Goal: Task Accomplishment & Management: Complete application form

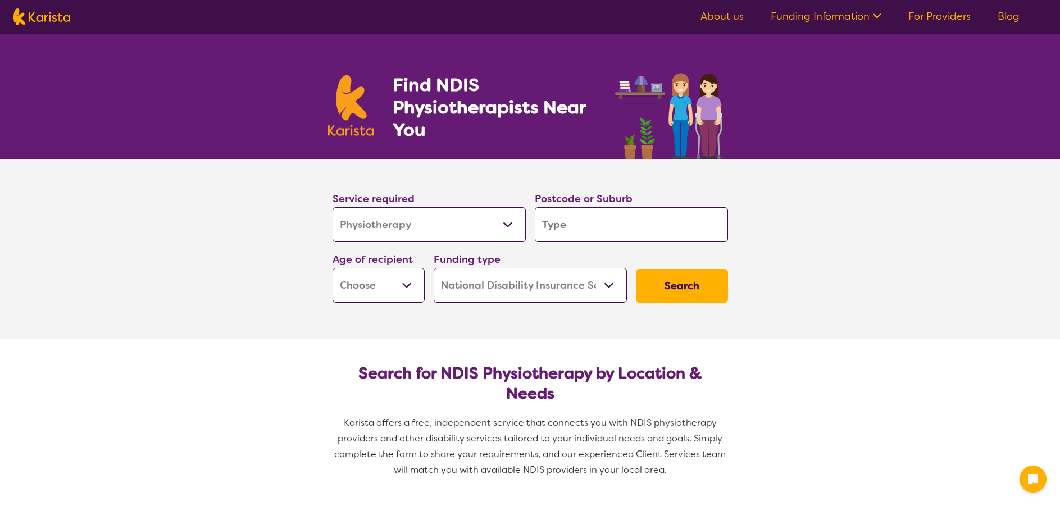
select select "Physiotherapy"
select select "NDIS"
select select "Physiotherapy"
select select "NDIS"
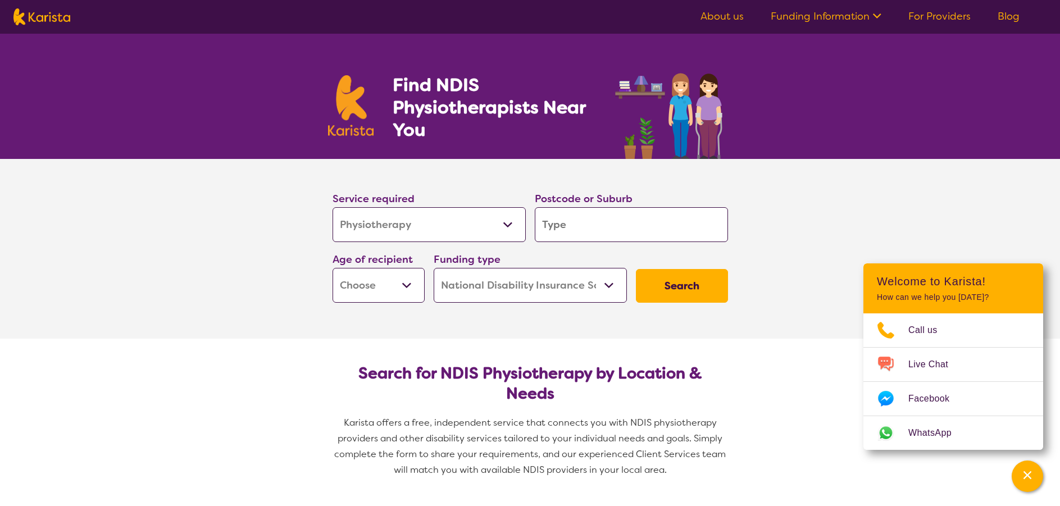
click at [566, 230] on input "search" at bounding box center [631, 224] width 193 height 35
type input "6"
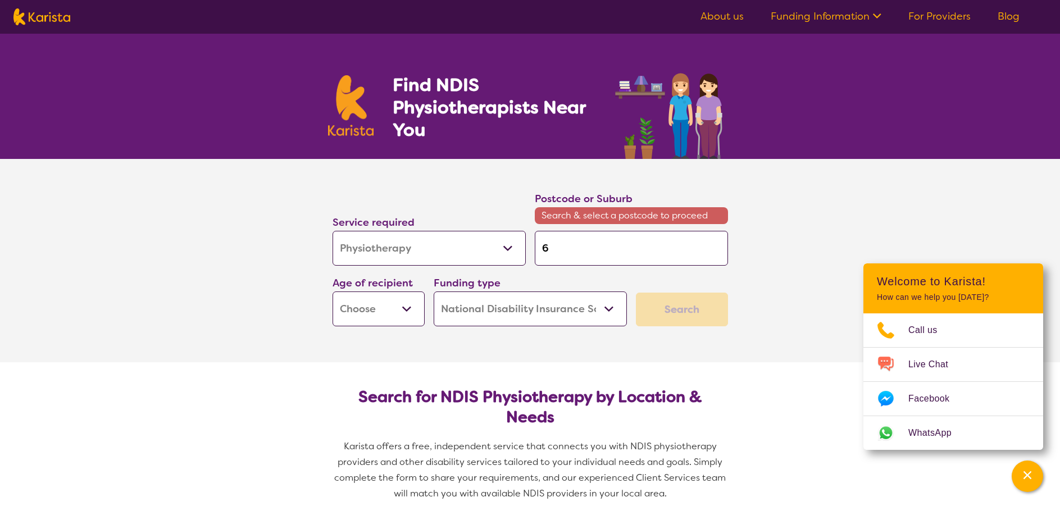
type input "61"
type input "616"
type input "6168"
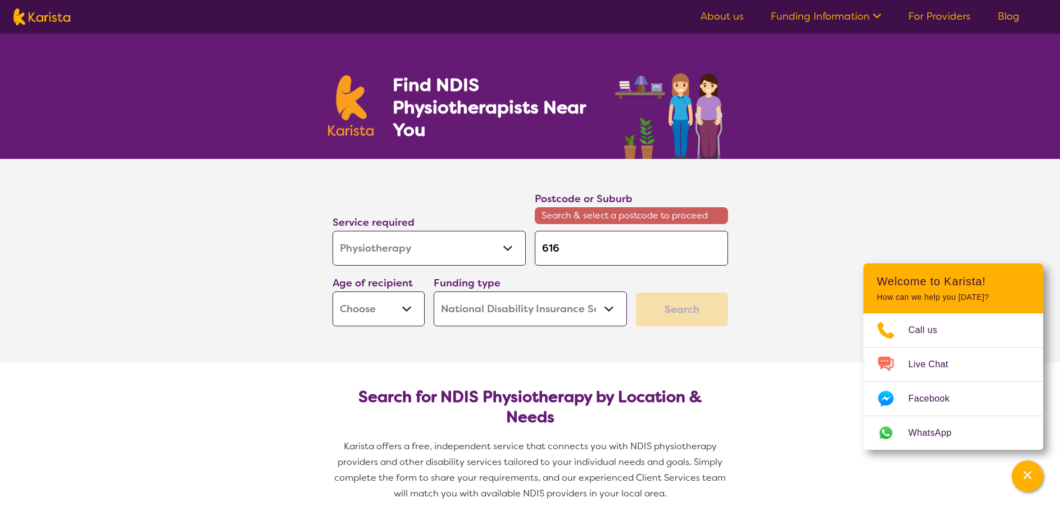
type input "6168"
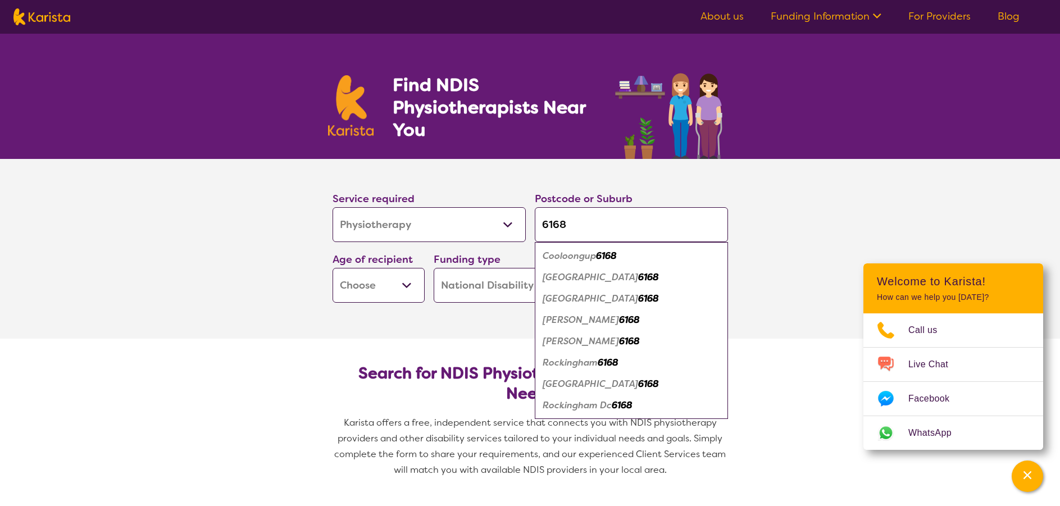
type input "6168"
click at [636, 269] on button "Search" at bounding box center [682, 286] width 92 height 34
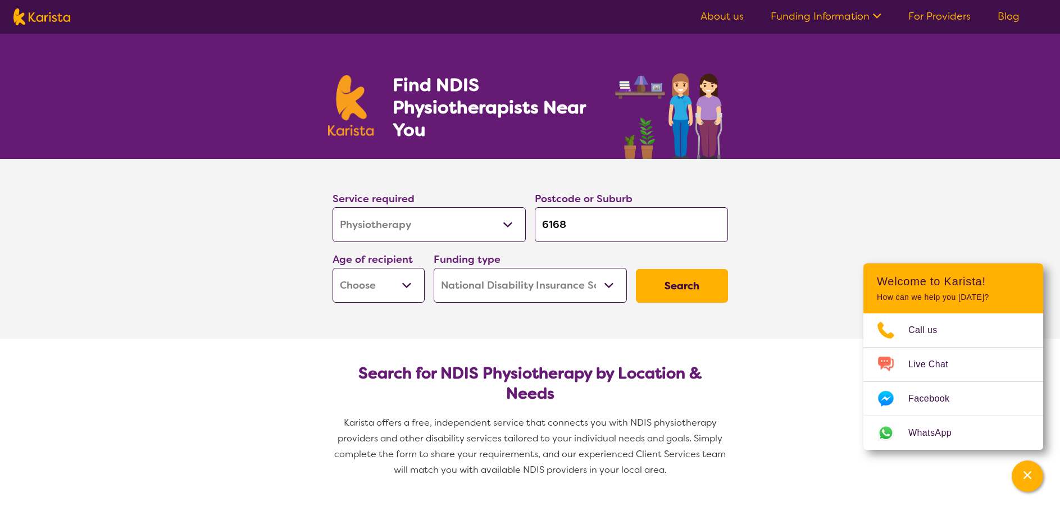
click at [411, 283] on select "Early Childhood - 0 to 9 Child - 10 to 11 Adolescent - 12 to 17 Adult - 18 to 6…" at bounding box center [379, 285] width 92 height 35
select select "AG"
click at [333, 268] on select "Early Childhood - 0 to 9 Child - 10 to 11 Adolescent - 12 to 17 Adult - 18 to 6…" at bounding box center [379, 285] width 92 height 35
select select "AG"
click at [667, 283] on button "Search" at bounding box center [682, 286] width 92 height 34
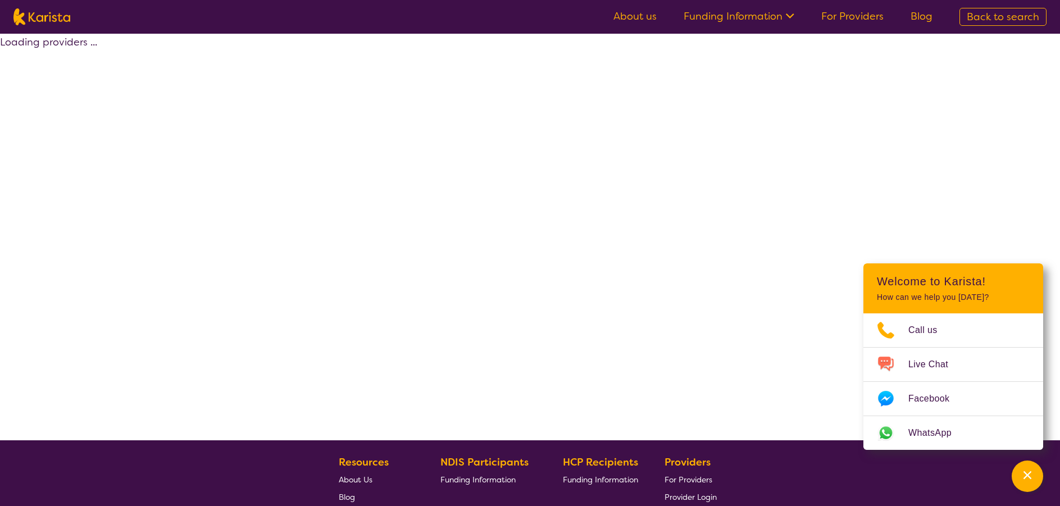
select select "by_score"
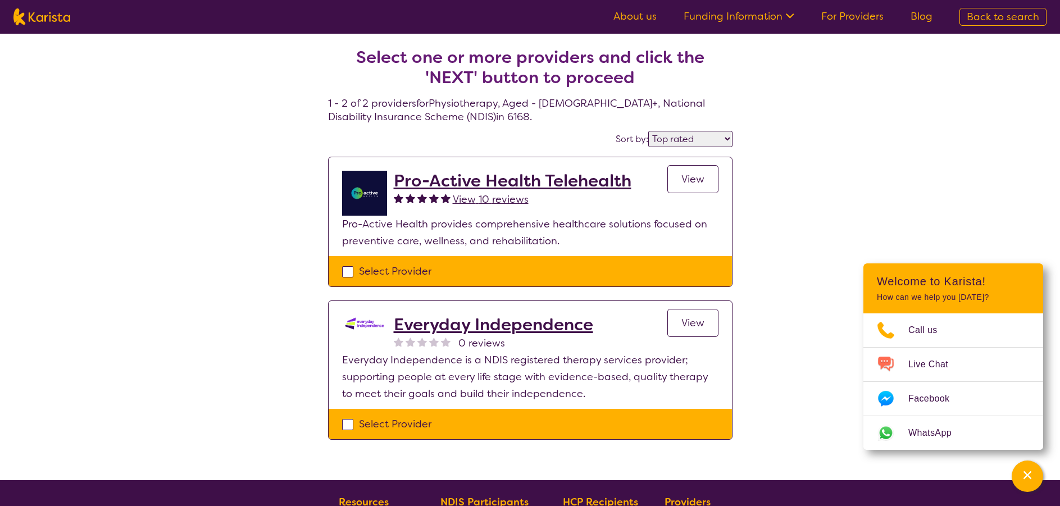
click at [689, 321] on span "View" at bounding box center [692, 322] width 23 height 13
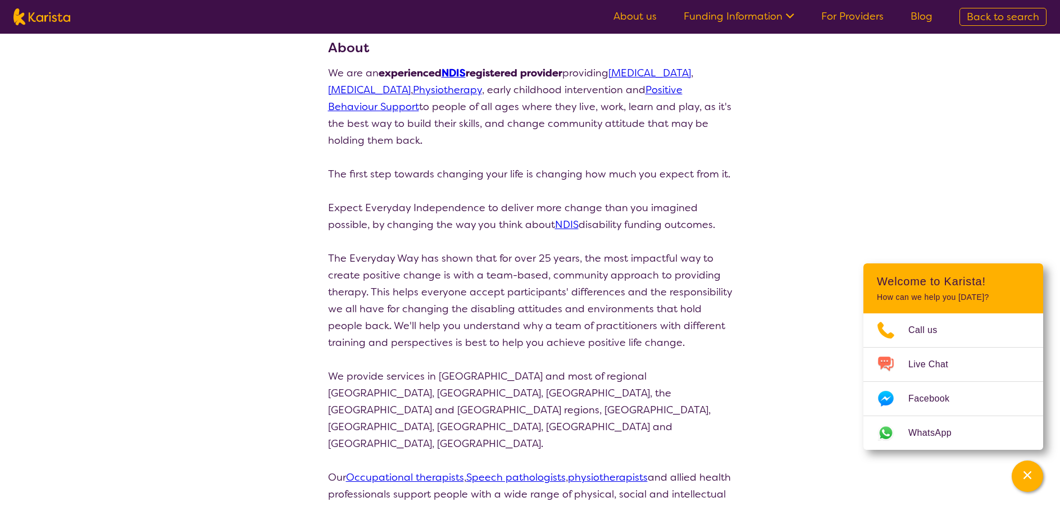
scroll to position [225, 0]
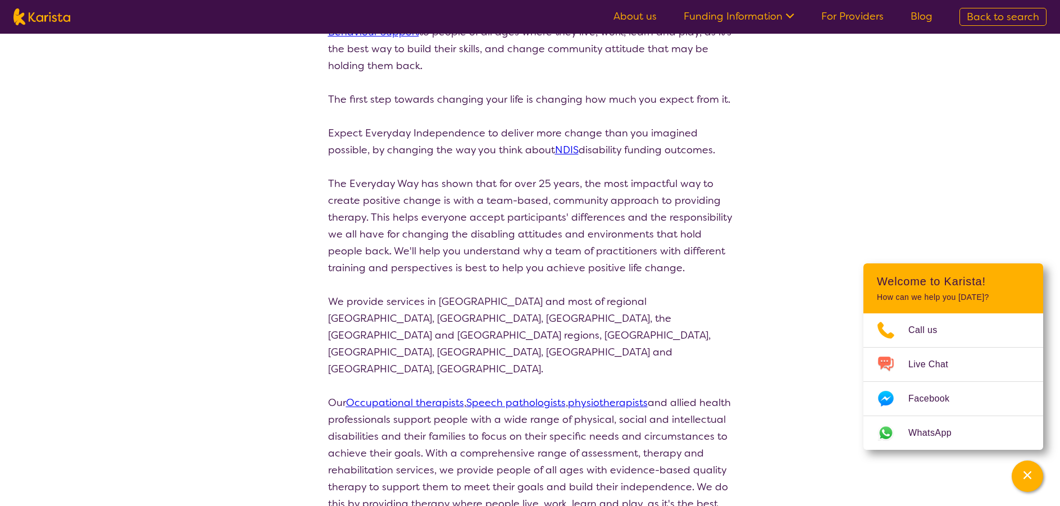
click at [604, 396] on link "physiotherapists" at bounding box center [608, 402] width 80 height 13
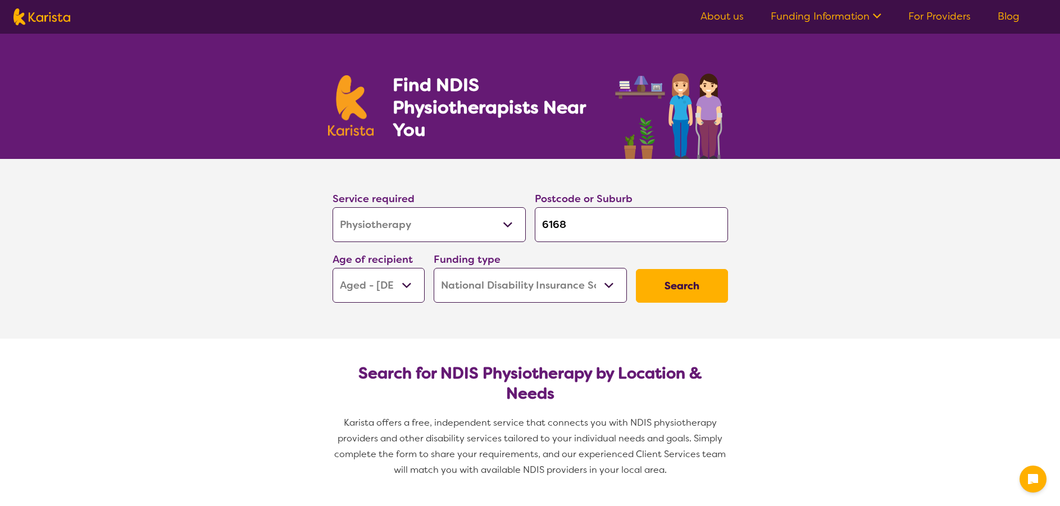
select select "Physiotherapy"
select select "AG"
select select "NDIS"
select select "Physiotherapy"
select select "AG"
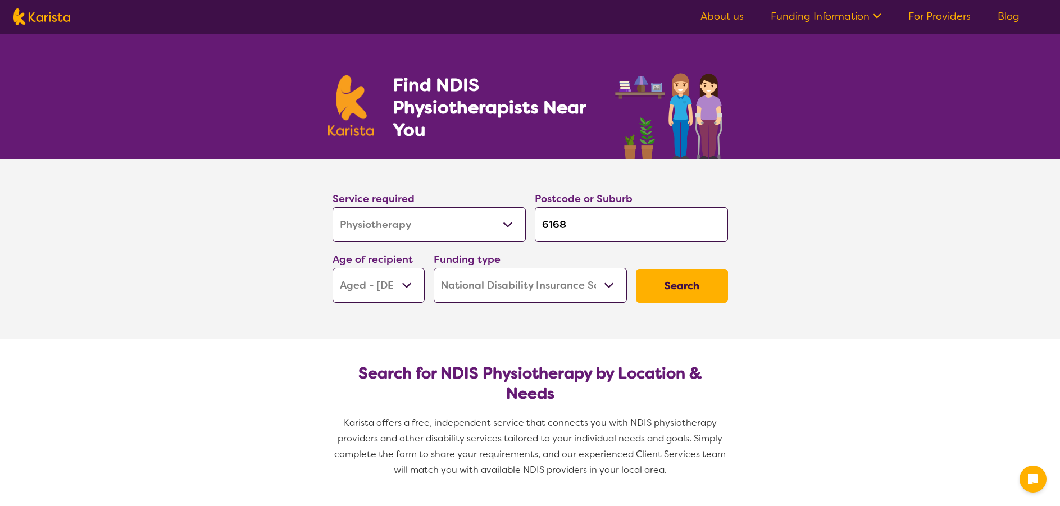
select select "NDIS"
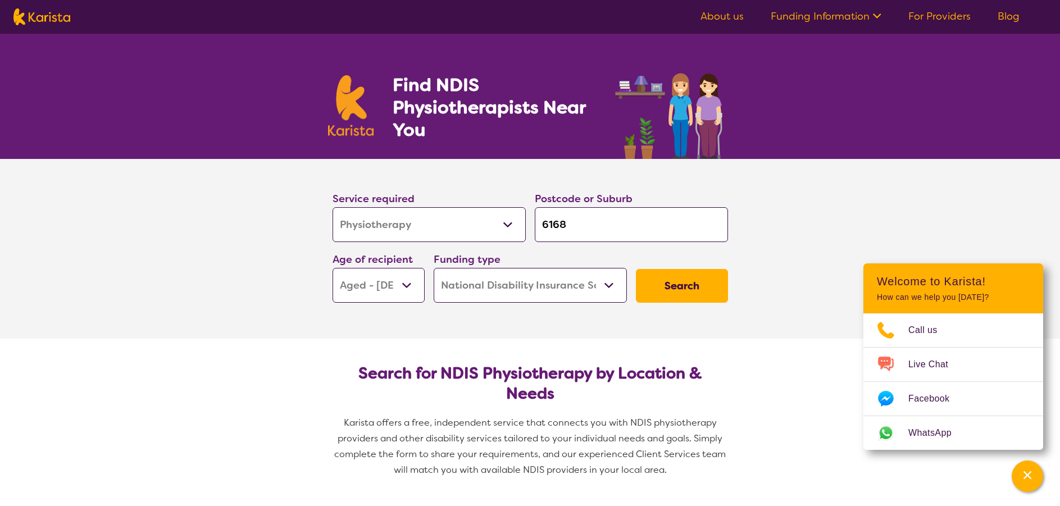
click at [697, 295] on button "Search" at bounding box center [682, 286] width 92 height 34
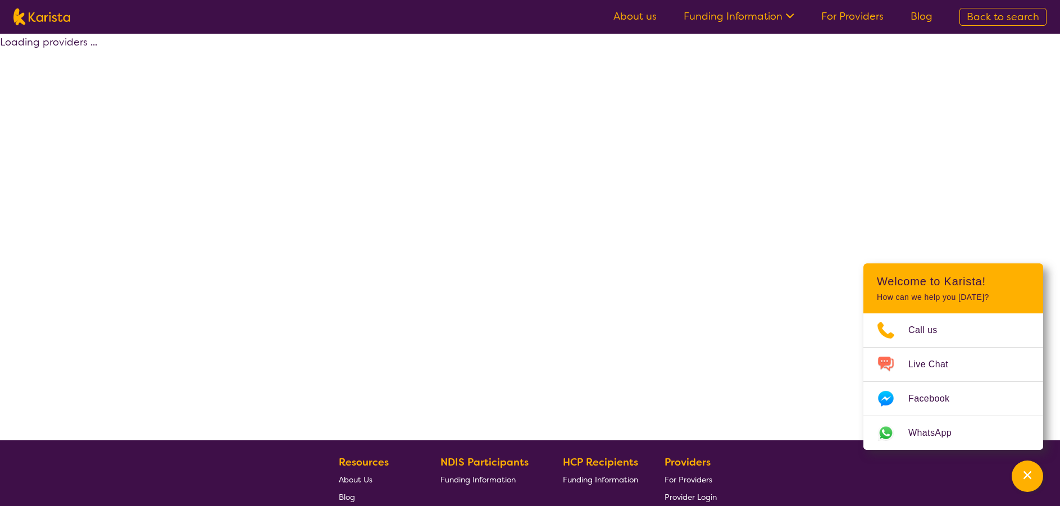
select select "by_score"
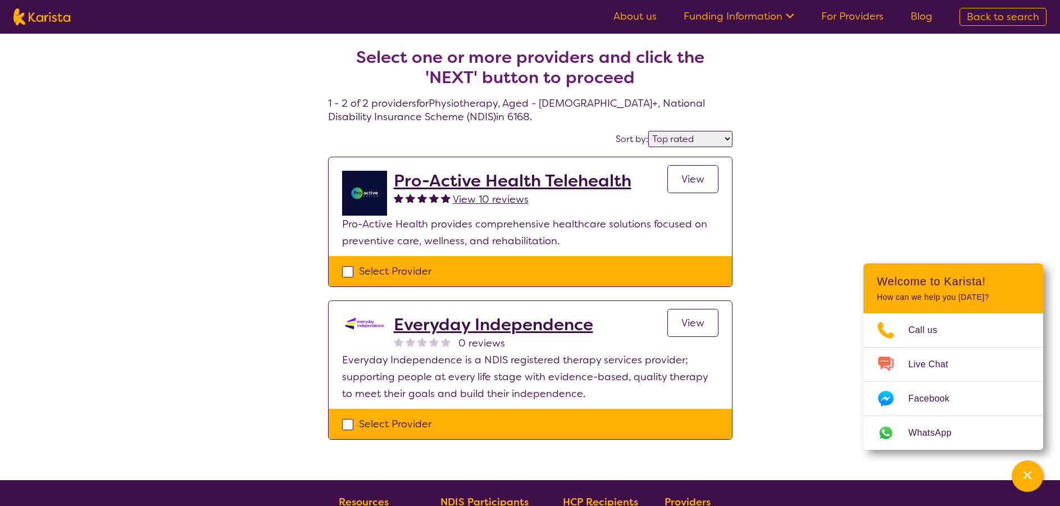
click at [499, 195] on span "View 10 reviews" at bounding box center [491, 199] width 76 height 13
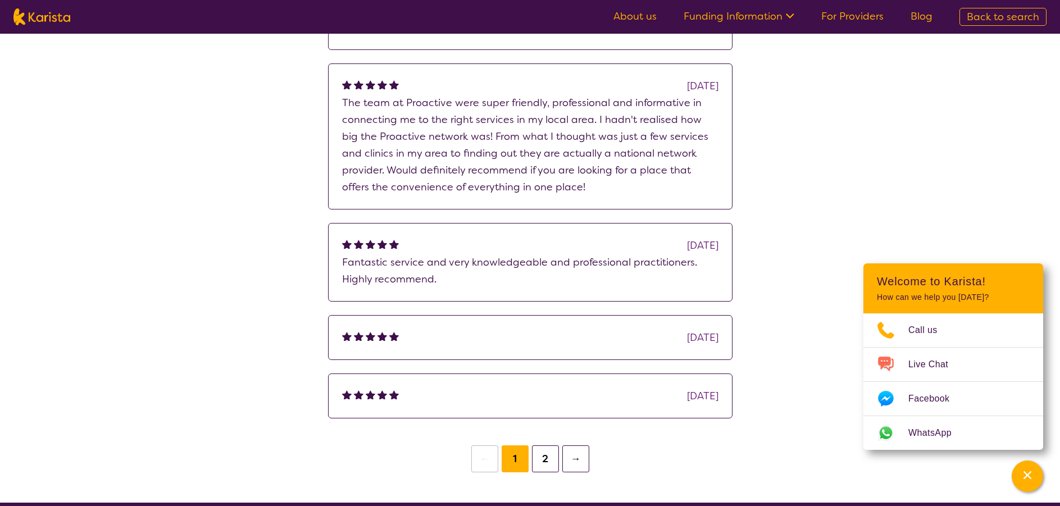
scroll to position [337, 0]
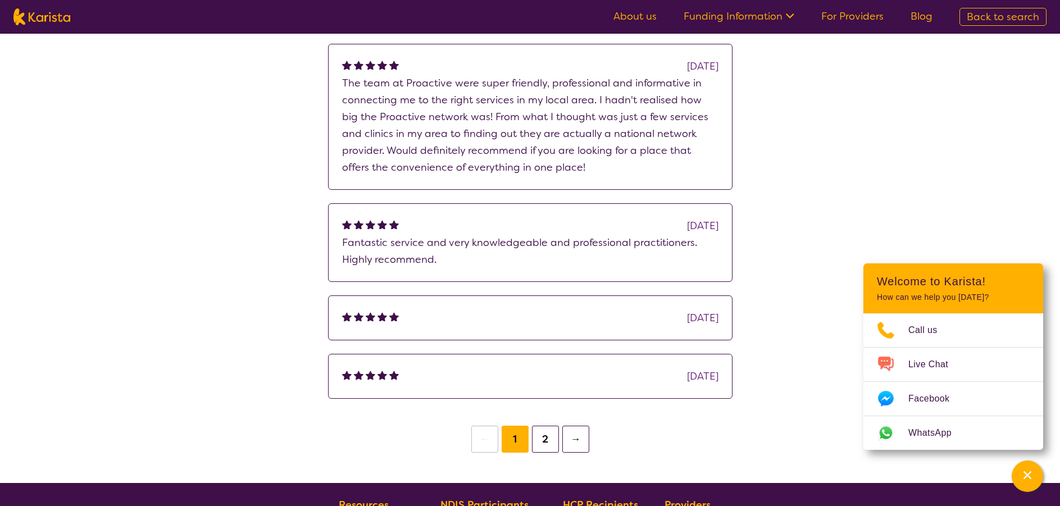
click at [547, 440] on button "2" at bounding box center [545, 439] width 27 height 27
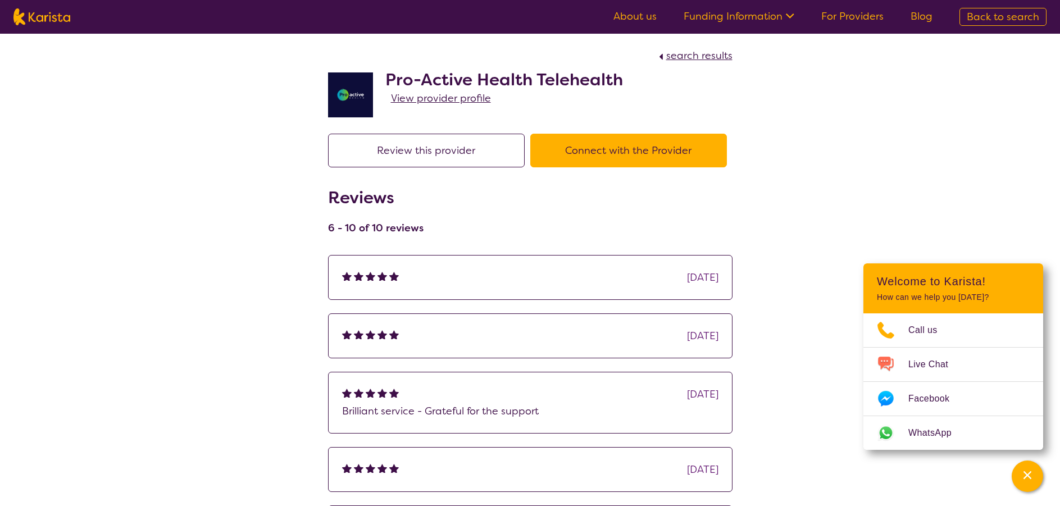
click at [616, 156] on button "Connect with the Provider" at bounding box center [628, 151] width 197 height 34
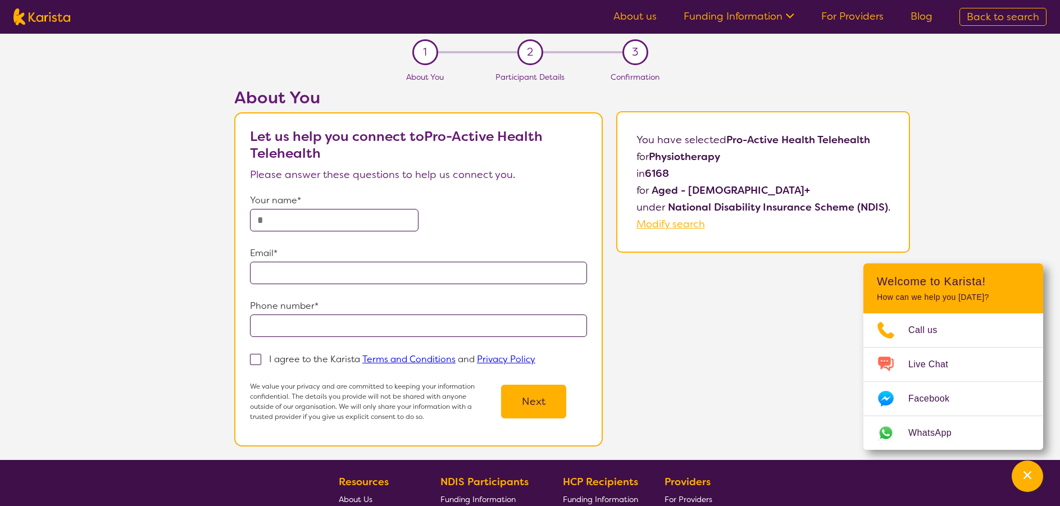
click at [262, 215] on input "text" at bounding box center [334, 220] width 169 height 22
type input "**********"
click at [279, 270] on input "email" at bounding box center [418, 273] width 337 height 22
type input "**********"
click at [295, 321] on input "tel" at bounding box center [418, 326] width 337 height 22
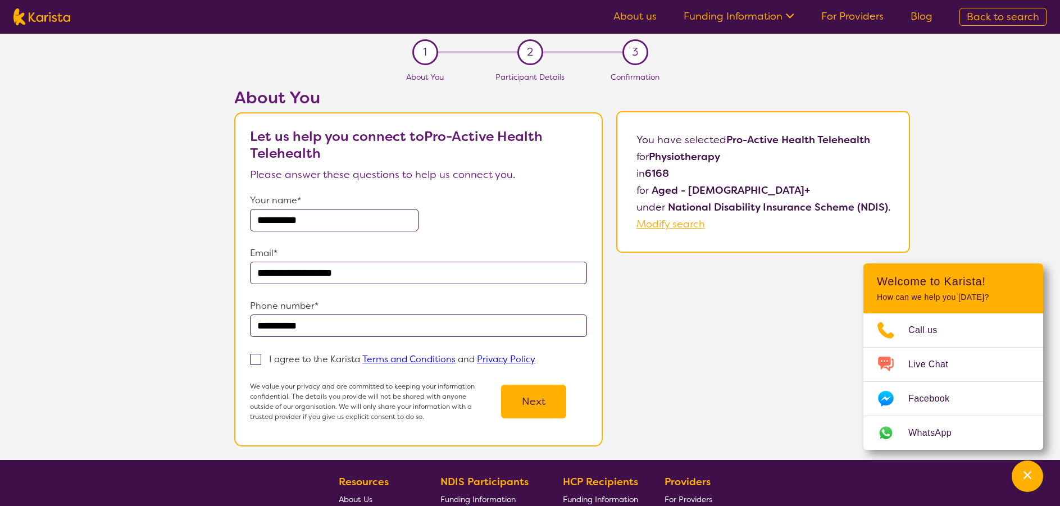
type input "**********"
click at [257, 359] on span at bounding box center [255, 359] width 11 height 11
click at [535, 359] on input "I agree to the Karista Terms and Conditions and Privacy Policy" at bounding box center [538, 358] width 7 height 7
checkbox input "true"
click at [531, 397] on button "Next" at bounding box center [533, 402] width 65 height 34
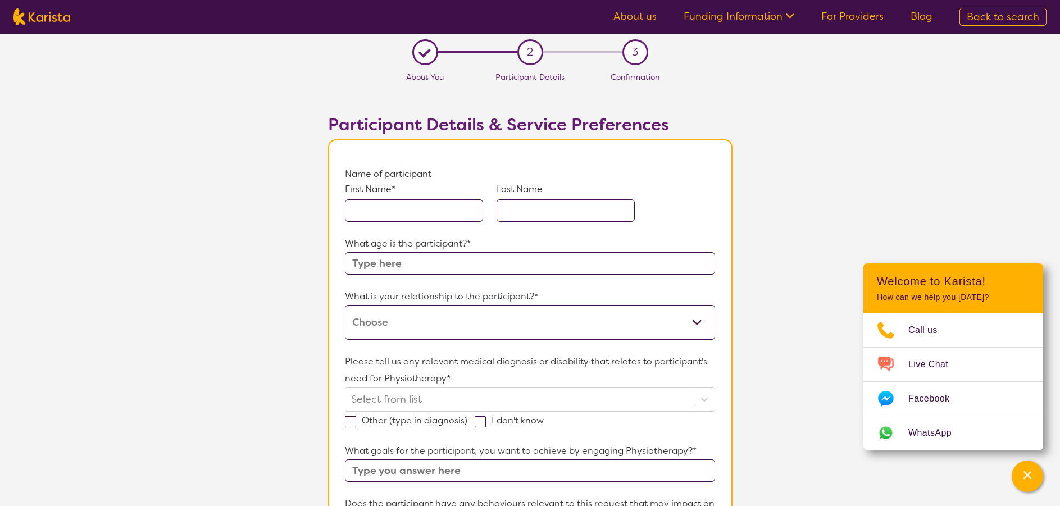
click at [417, 201] on input "text" at bounding box center [414, 210] width 138 height 22
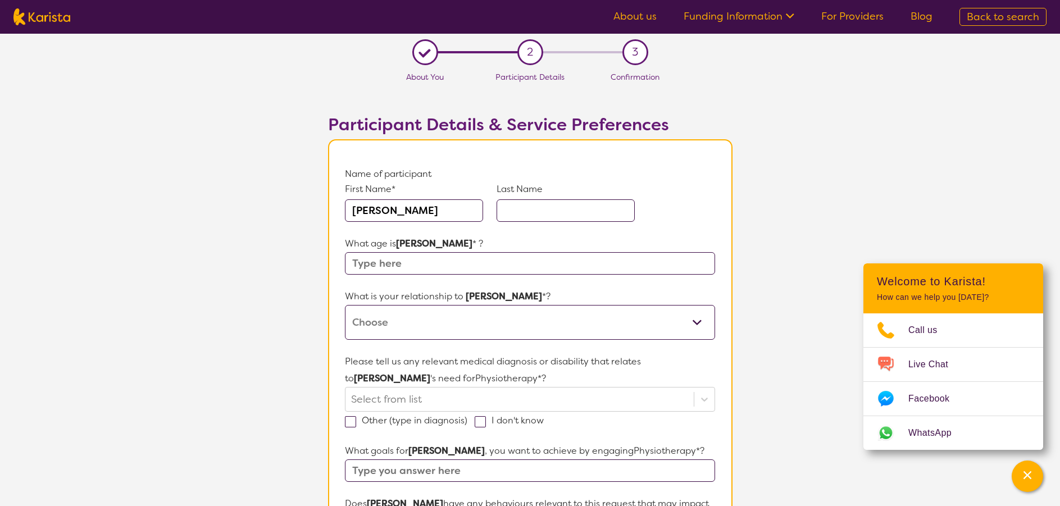
type input "Clive"
click at [522, 202] on input "text" at bounding box center [566, 210] width 138 height 22
type input "Gottsch"
click at [383, 270] on input "text" at bounding box center [530, 263] width 370 height 22
type input "67"
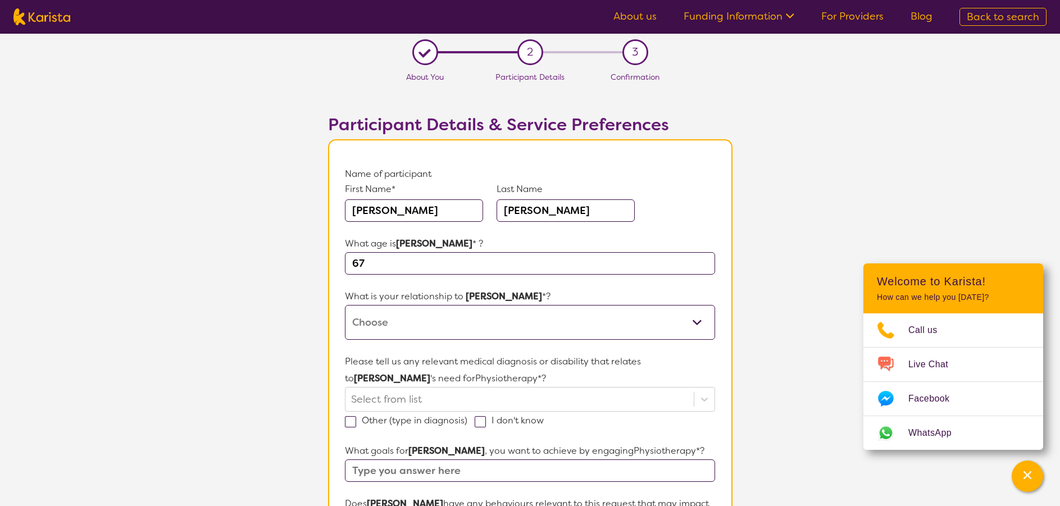
click at [381, 315] on select "This request is for myself I am their parent I am their child I am their spouse…" at bounding box center [530, 322] width 370 height 35
select select "I am their Support Coordinator"
click at [345, 305] on select "This request is for myself I am their parent I am their child I am their spouse…" at bounding box center [530, 322] width 370 height 35
click at [409, 401] on div "Select from list" at bounding box center [530, 399] width 370 height 25
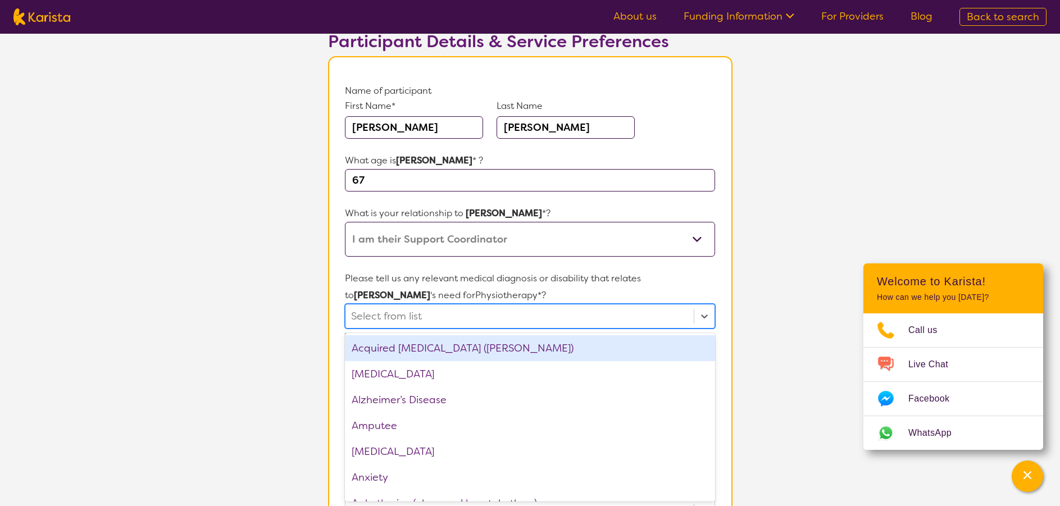
click at [462, 353] on div "Acquired brain injury (ABI)" at bounding box center [530, 348] width 370 height 26
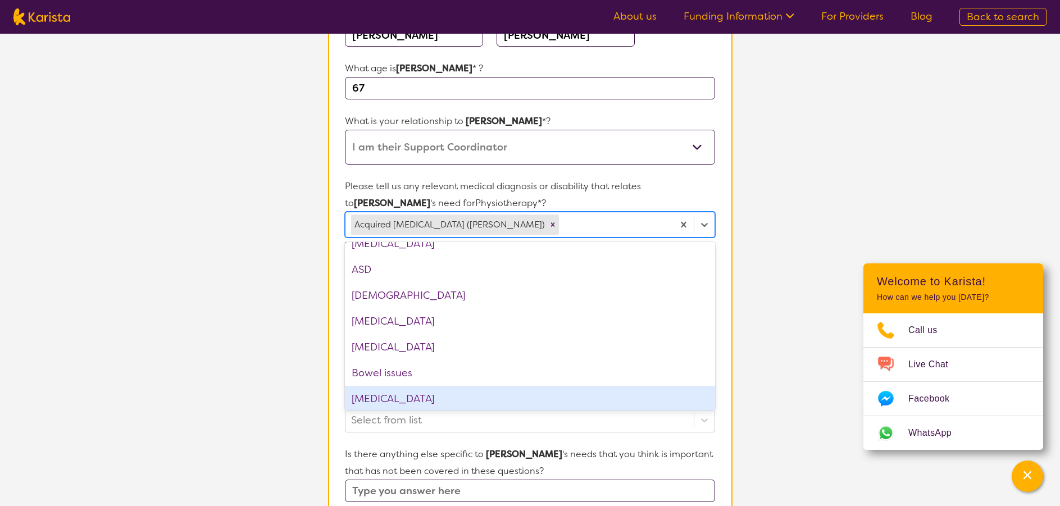
scroll to position [195, 0]
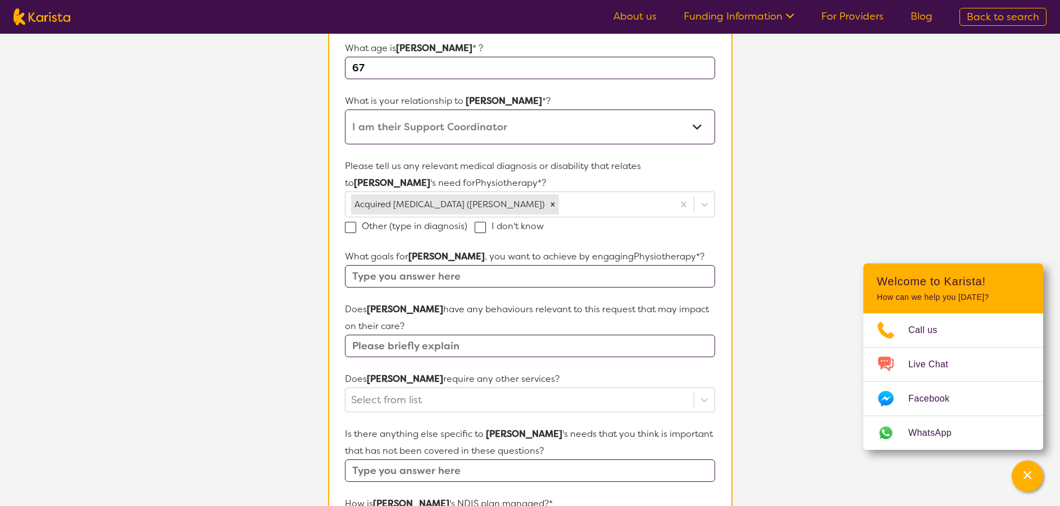
click at [412, 466] on input "text" at bounding box center [530, 470] width 370 height 22
click at [467, 280] on input "text" at bounding box center [530, 276] width 370 height 22
click at [465, 275] on input "text" at bounding box center [530, 276] width 370 height 22
type input "assessment for a falls risk and any AT required at home and in the community. C…"
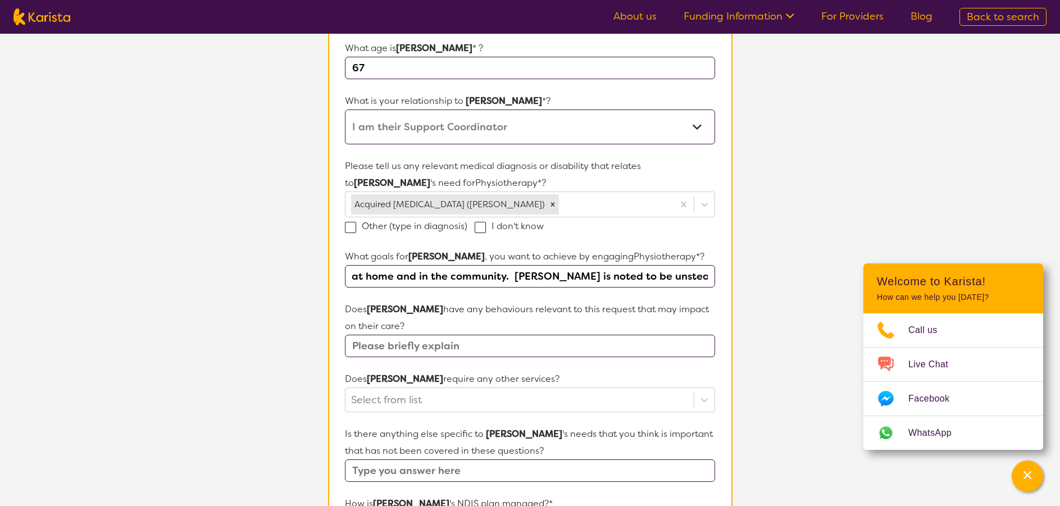
scroll to position [0, 0]
click at [457, 340] on input "text" at bounding box center [530, 346] width 370 height 22
type input "N/a"
click at [431, 397] on div "Select from list" at bounding box center [530, 400] width 370 height 25
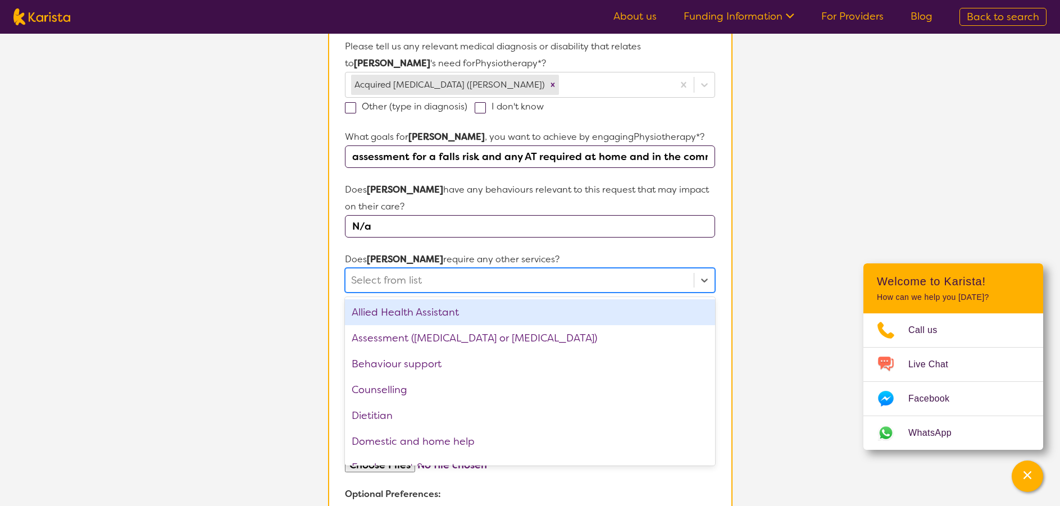
scroll to position [335, 0]
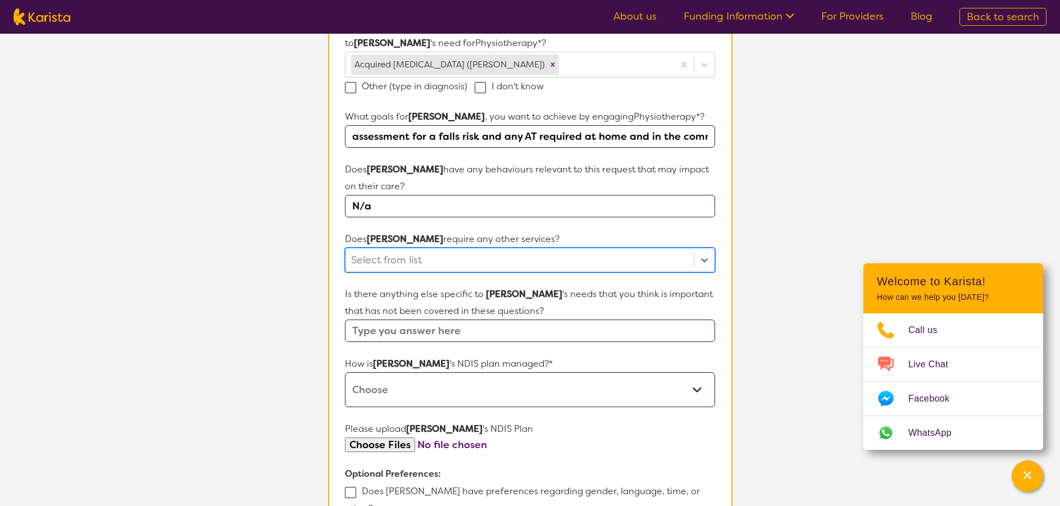
click at [413, 260] on div at bounding box center [519, 260] width 336 height 19
click at [454, 388] on select "Self-managed NDIS plan Managed by a registered plan management provider (not th…" at bounding box center [530, 389] width 370 height 35
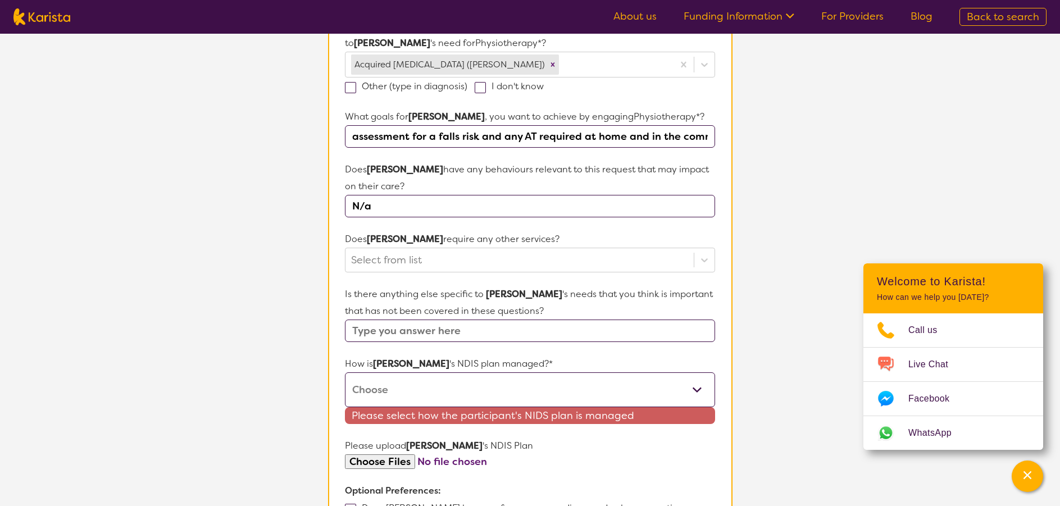
click at [697, 384] on select "Self-managed NDIS plan Managed by a registered plan management provider (not th…" at bounding box center [530, 389] width 370 height 35
select select "Agency Managed"
click at [345, 372] on select "Self-managed NDIS plan Managed by a registered plan management provider (not th…" at bounding box center [530, 389] width 370 height 35
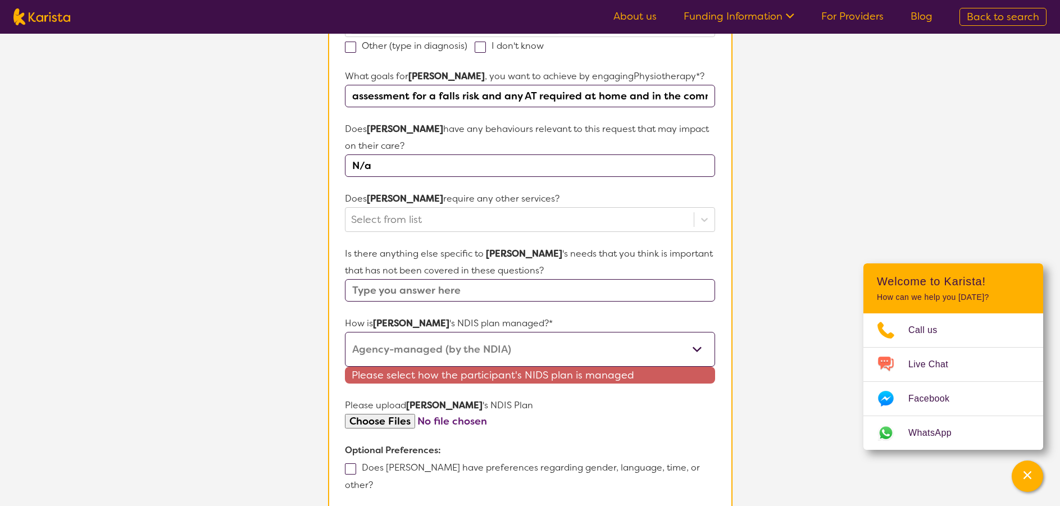
scroll to position [392, 0]
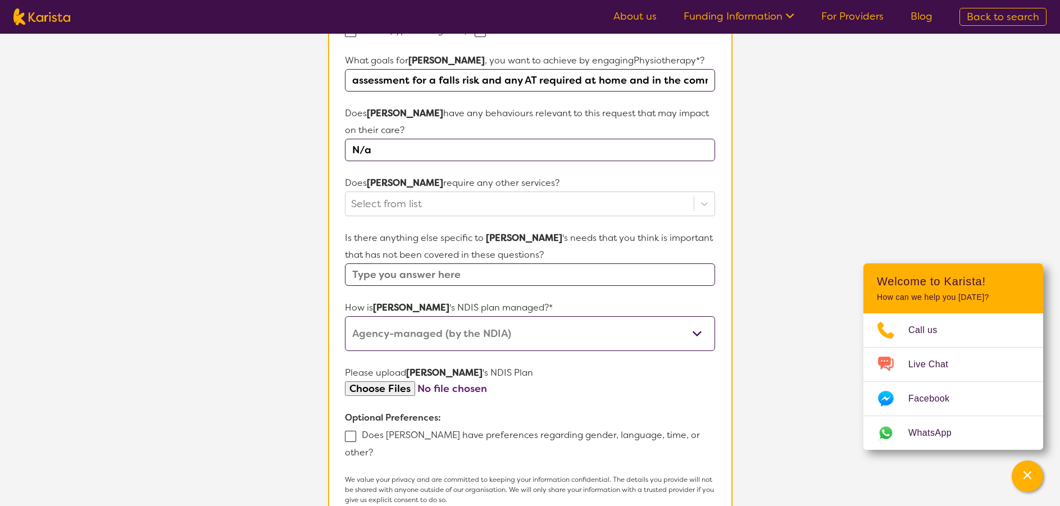
click at [389, 403] on form "Name of participant First Name* Clive Last Name Gottsch What age is Clive * ? 6…" at bounding box center [530, 170] width 370 height 793
click at [431, 389] on input "file" at bounding box center [530, 388] width 370 height 15
type input "C:\fakepath\20231031 Clive Gottsch Plan.pdf"
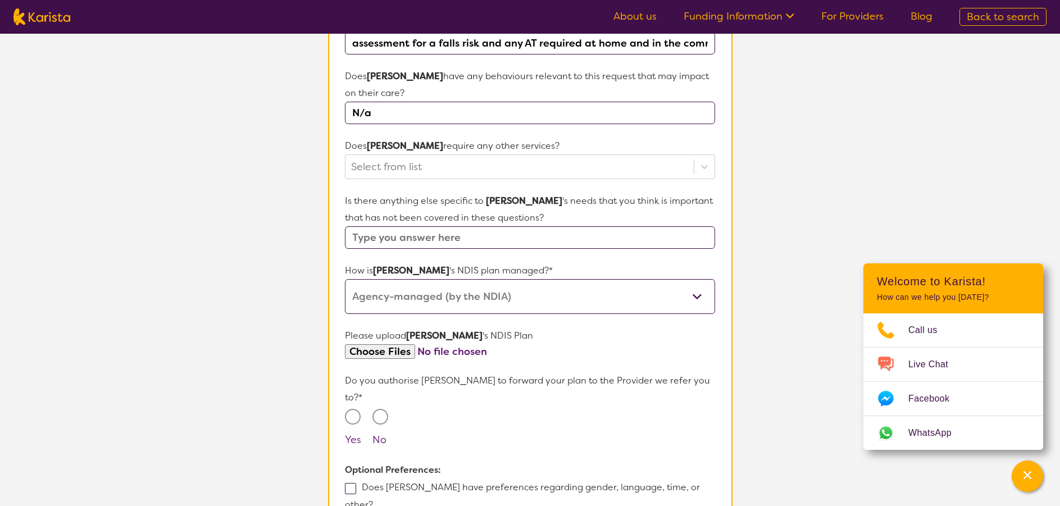
scroll to position [448, 0]
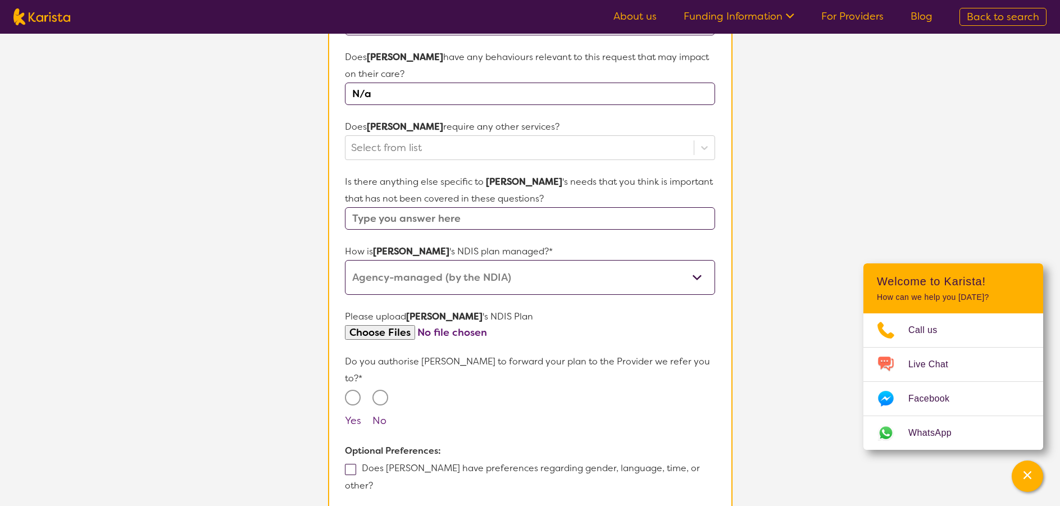
click at [352, 390] on input "Yes" at bounding box center [353, 398] width 16 height 16
radio input "true"
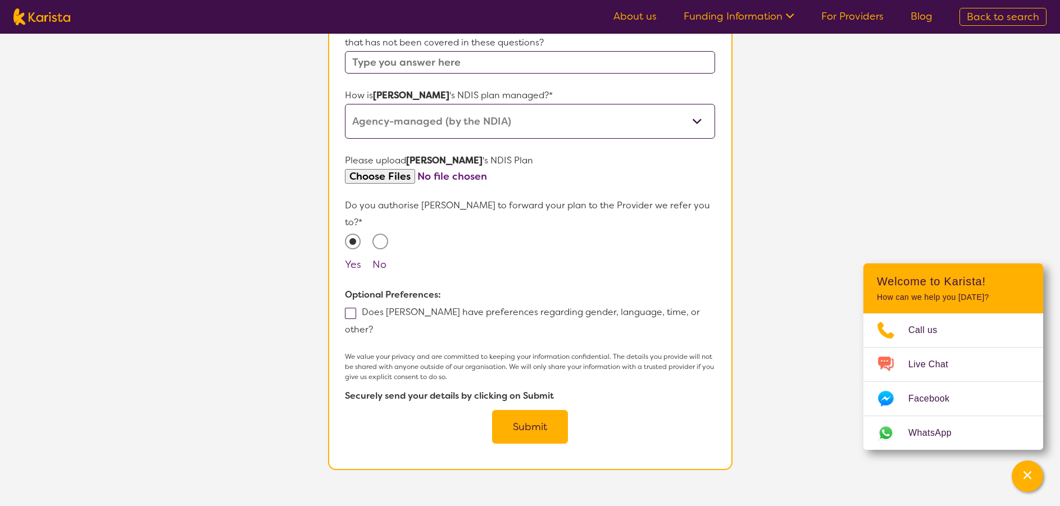
scroll to position [616, 0]
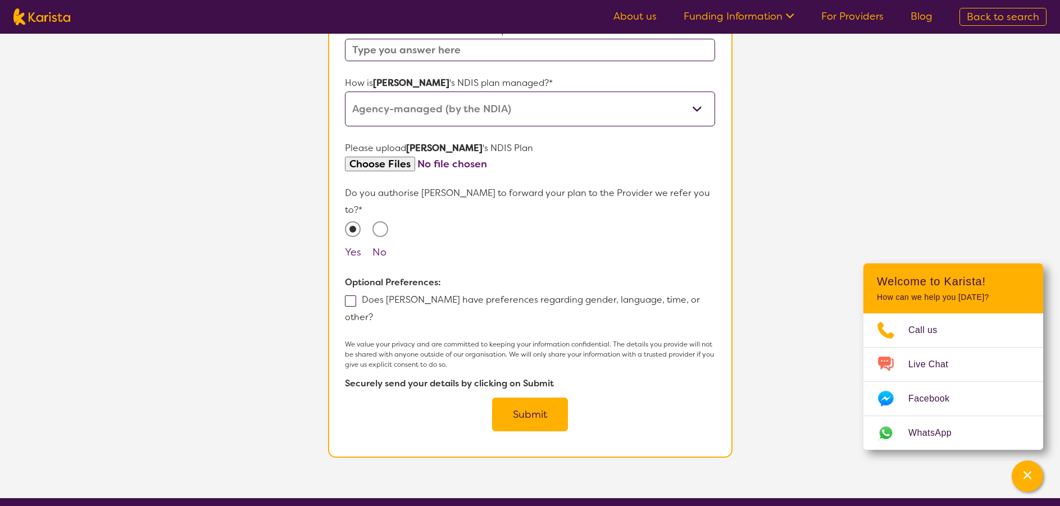
click at [354, 295] on span at bounding box center [350, 300] width 11 height 11
click at [373, 313] on input "Does Clive have preferences regarding gender, language, time, or other?" at bounding box center [376, 316] width 7 height 7
checkbox input "true"
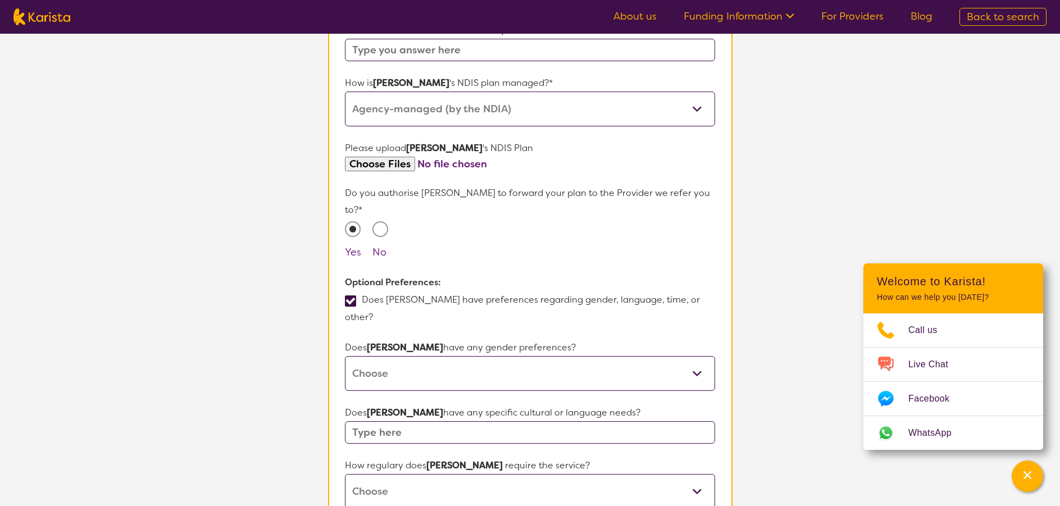
click at [401, 356] on select "Male Female Other No Preference" at bounding box center [530, 373] width 370 height 35
select select "No preference"
click at [345, 356] on select "Male Female Other No Preference" at bounding box center [530, 373] width 370 height 35
click at [415, 421] on input "text" at bounding box center [530, 432] width 370 height 22
type input "n/a"
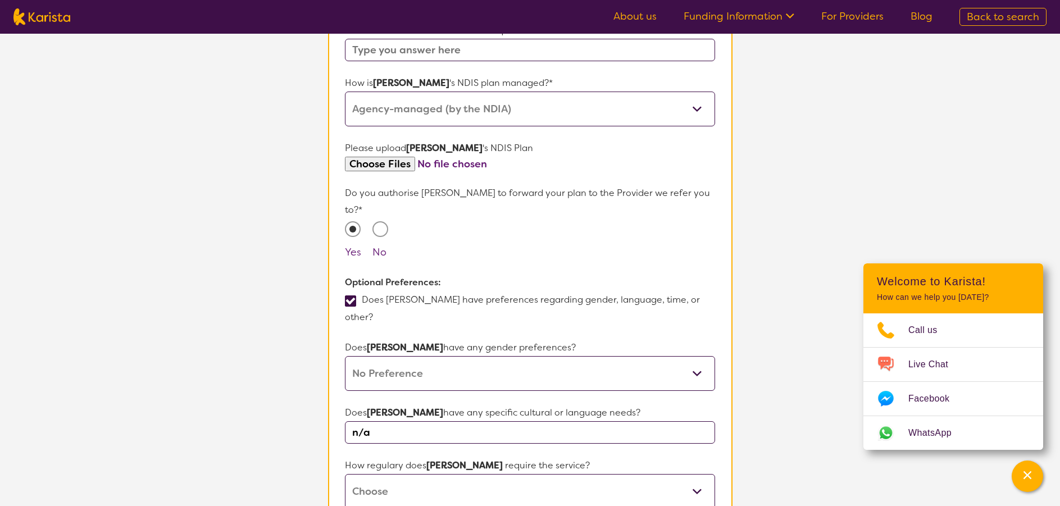
click at [399, 474] on select "Daily Twice a week Weekly Every fortnight Monthly Other" at bounding box center [530, 491] width 370 height 35
select select "Other"
click at [345, 474] on select "Daily Twice a week Weekly Every fortnight Monthly Other" at bounding box center [530, 491] width 370 height 35
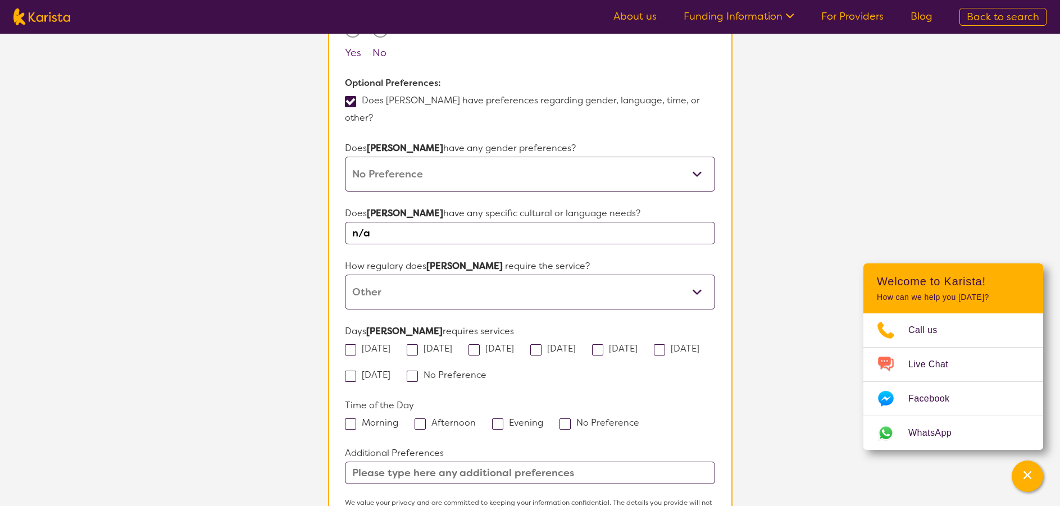
scroll to position [841, 0]
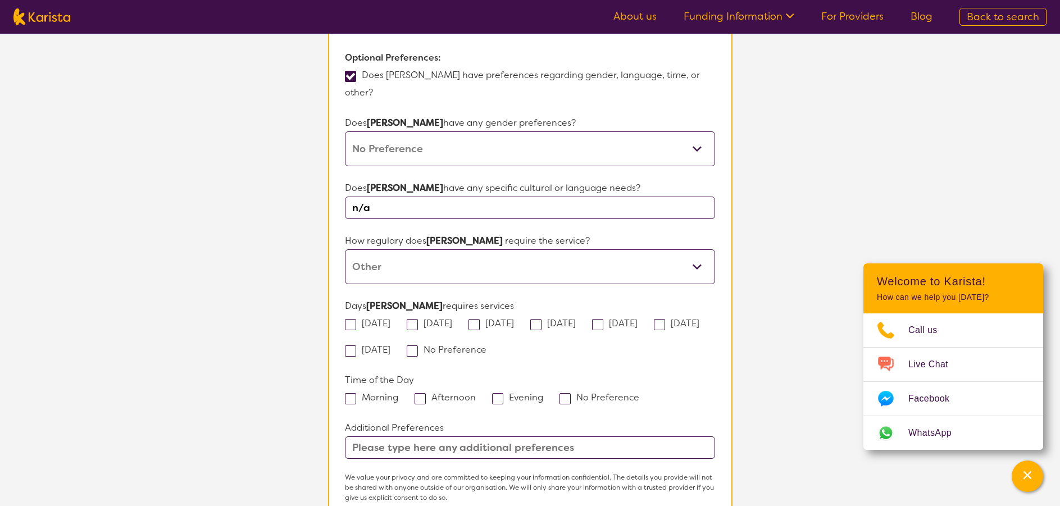
click at [377, 436] on input "text" at bounding box center [530, 447] width 370 height 22
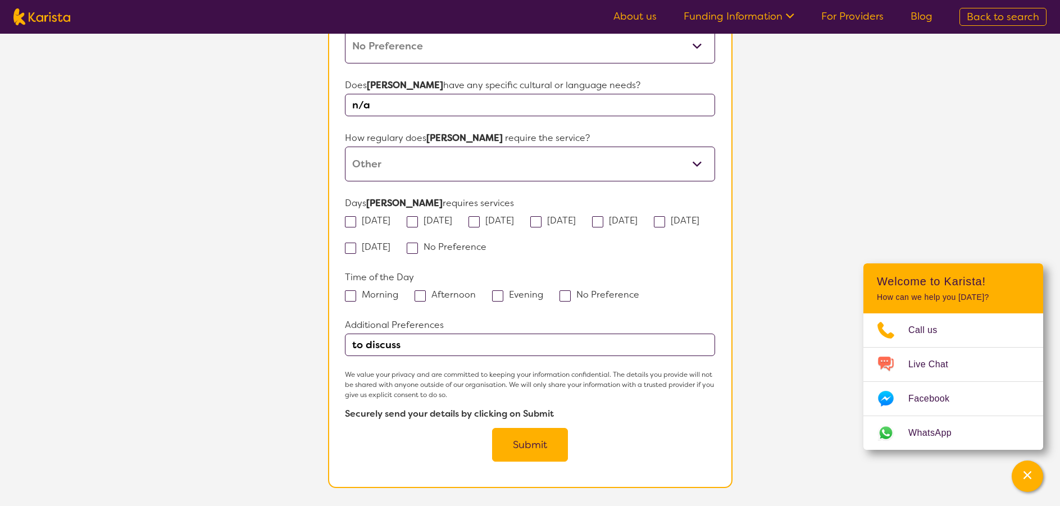
scroll to position [953, 0]
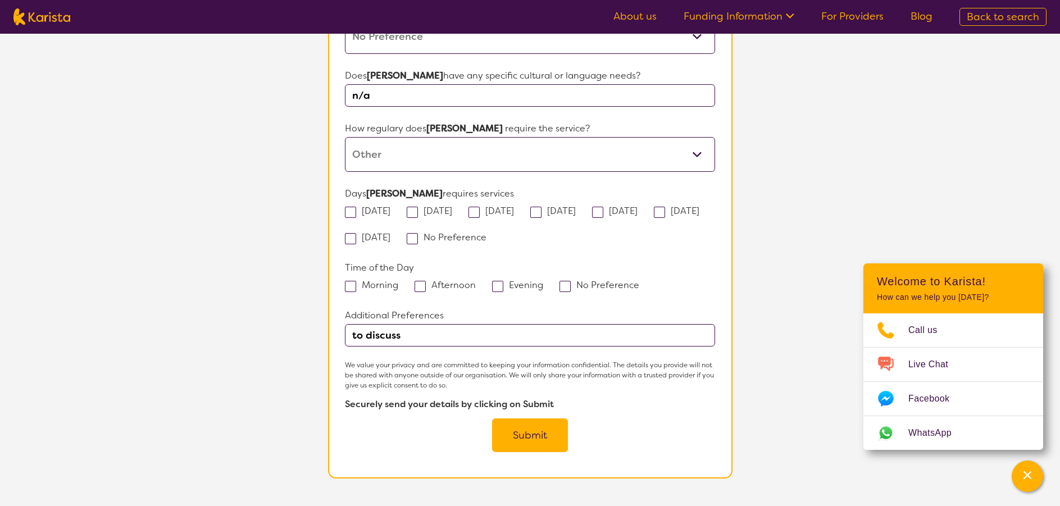
type input "to discuss"
click at [534, 418] on button "Submit" at bounding box center [530, 435] width 76 height 34
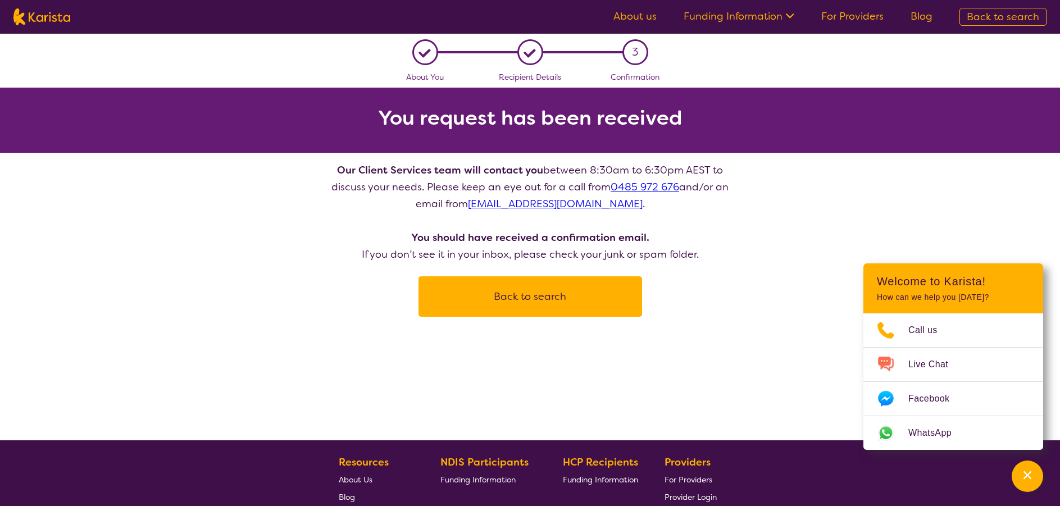
click at [637, 17] on link "About us" at bounding box center [634, 16] width 43 height 13
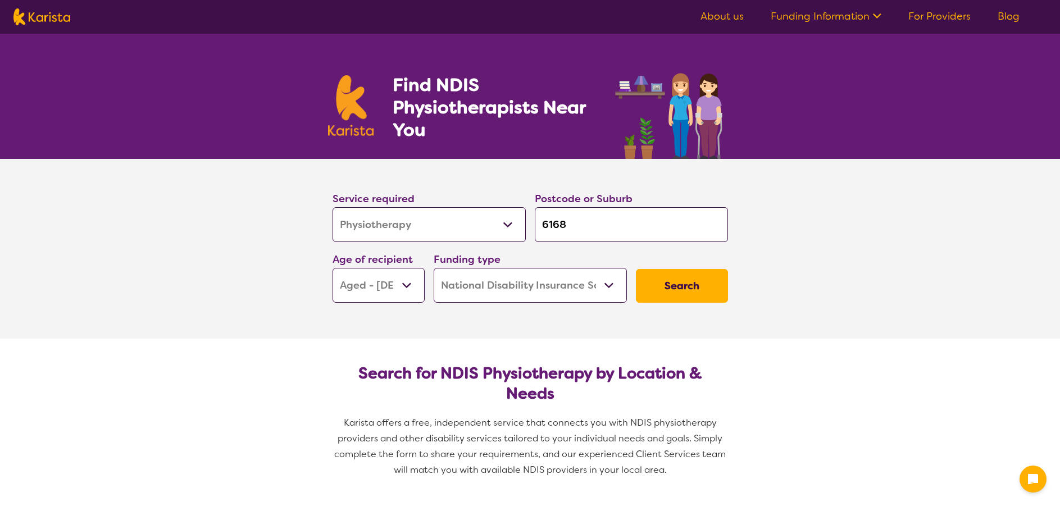
select select "Physiotherapy"
select select "AG"
select select "NDIS"
select select "Physiotherapy"
select select "AG"
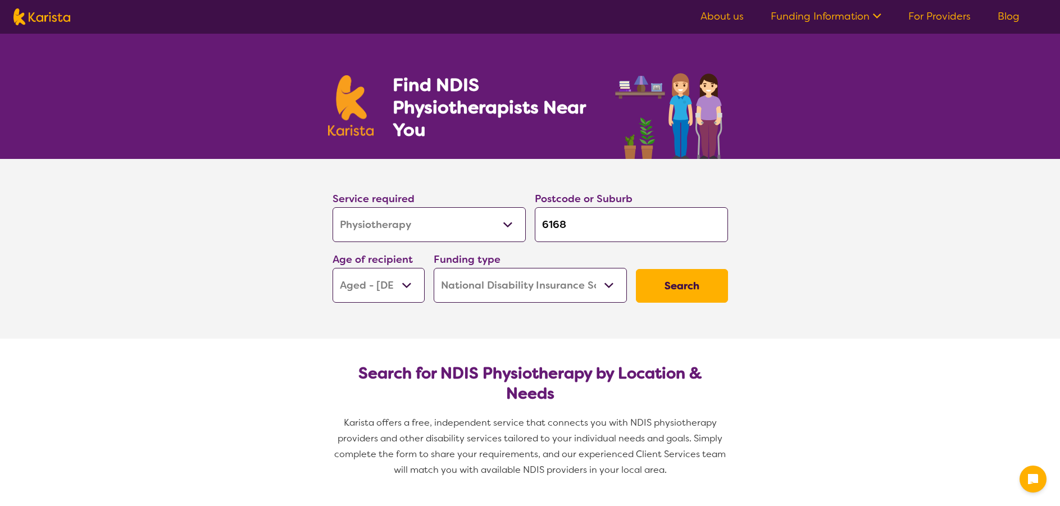
select select "NDIS"
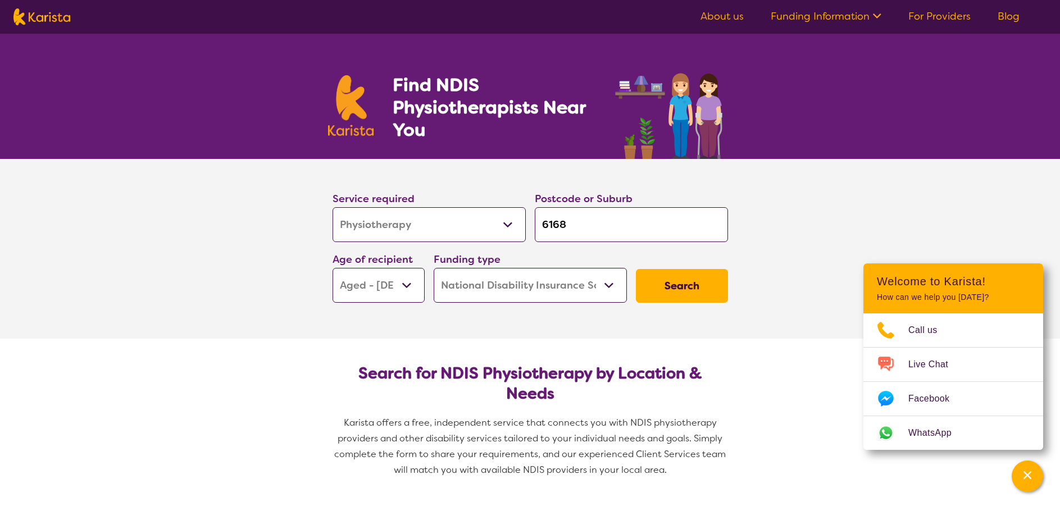
click at [506, 225] on select "Allied Health Assistant Assessment (ADHD or Autism) Behaviour support Counselli…" at bounding box center [429, 224] width 193 height 35
select select "NDIS Support Coordination"
click at [333, 207] on select "Allied Health Assistant Assessment (ADHD or Autism) Behaviour support Counselli…" at bounding box center [429, 224] width 193 height 35
select select "NDIS Support Coordination"
click at [662, 284] on button "Search" at bounding box center [682, 286] width 92 height 34
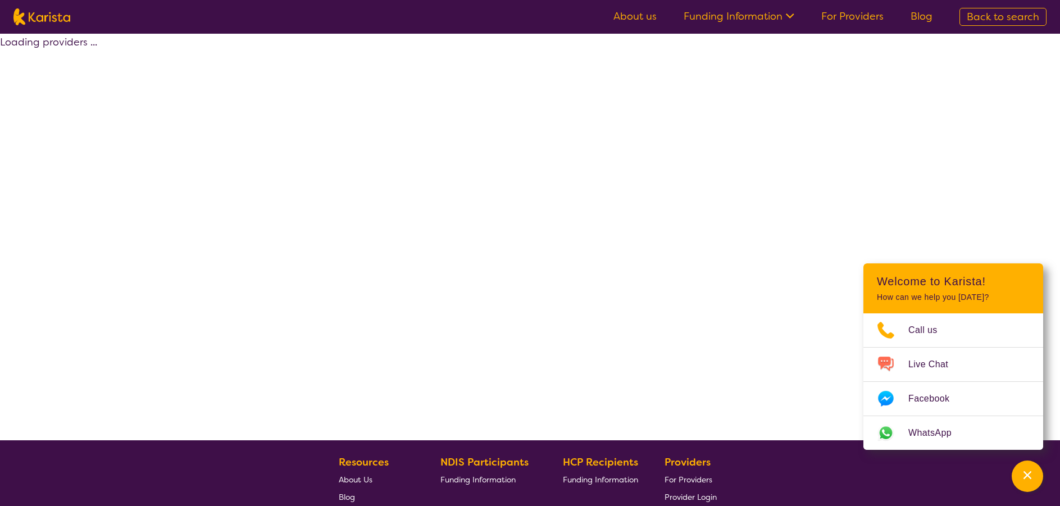
select select "by_score"
